Goal: Information Seeking & Learning: Learn about a topic

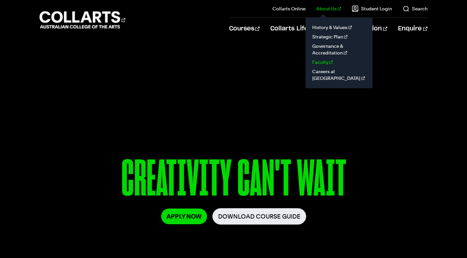
click at [322, 63] on link "Faculty" at bounding box center [339, 62] width 56 height 9
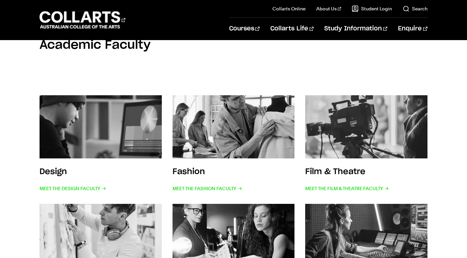
scroll to position [86, 0]
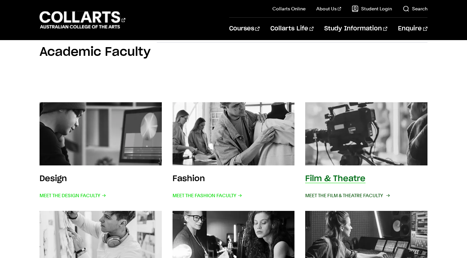
click at [341, 194] on span "Meet the Film & Theatre Faculty" at bounding box center [347, 195] width 84 height 9
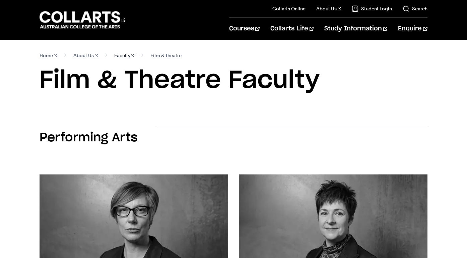
click at [114, 57] on link "Faculty" at bounding box center [124, 55] width 20 height 9
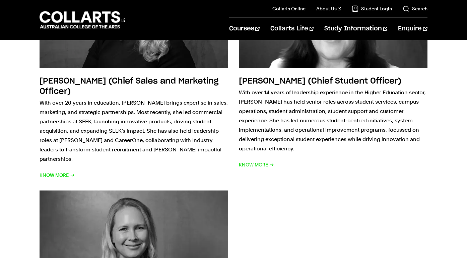
scroll to position [964, 0]
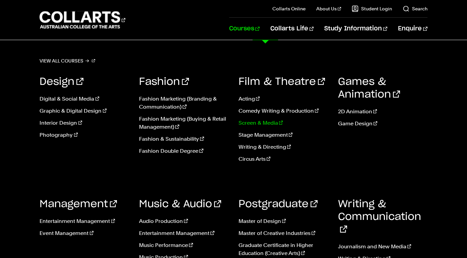
click at [253, 122] on link "Screen & Media" at bounding box center [282, 123] width 89 height 8
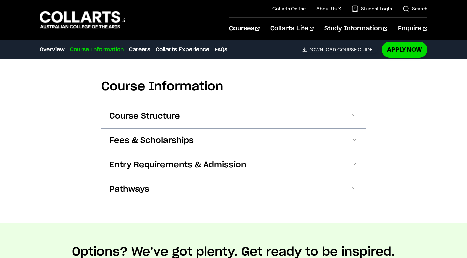
scroll to position [766, 0]
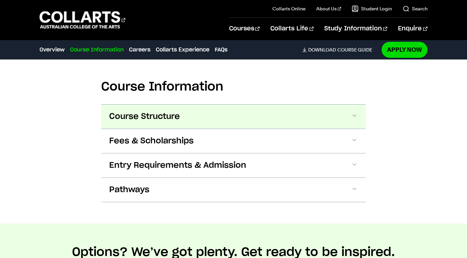
click at [150, 113] on span "Course Structure" at bounding box center [144, 116] width 71 height 11
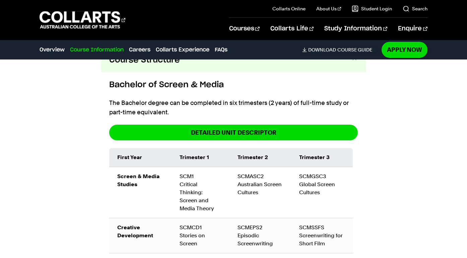
scroll to position [814, 0]
